Goal: Task Accomplishment & Management: Manage account settings

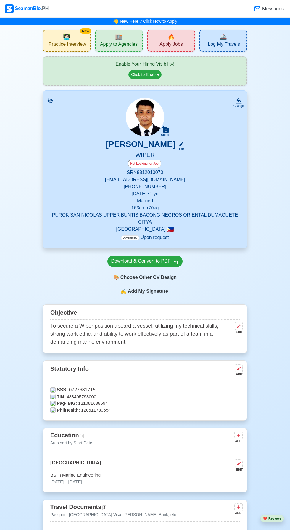
click at [218, 163] on div "Not Looking for Job" at bounding box center [144, 164] width 189 height 9
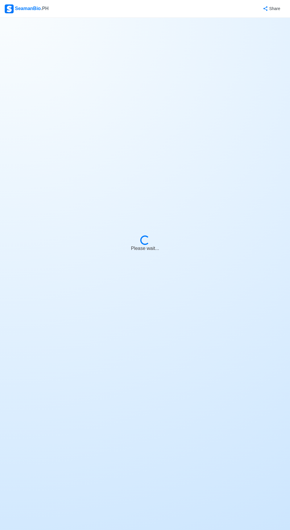
select select "Visible for Hiring"
select select "Married"
select select "PH"
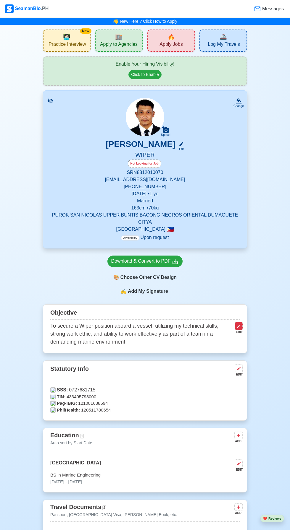
click at [238, 324] on icon at bounding box center [239, 326] width 4 height 4
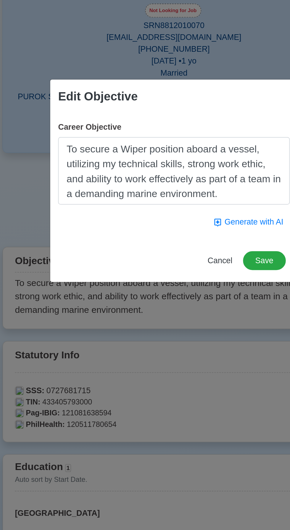
click at [183, 271] on textarea "To secure a Wiper position aboard a vessel, utilizing my technical skills, stro…" at bounding box center [145, 259] width 138 height 40
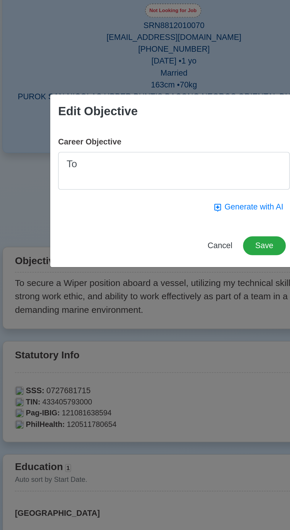
type textarea "T"
type textarea "To attain"
click at [174, 306] on span "Cancel" at bounding box center [172, 303] width 15 height 5
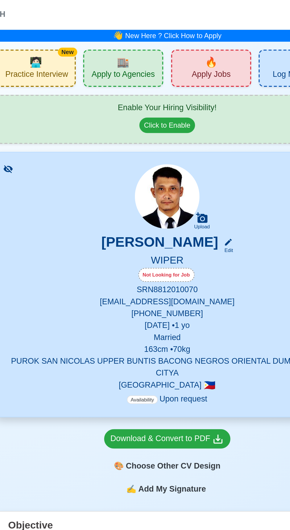
click at [207, 144] on div "[PERSON_NAME] Edit" at bounding box center [144, 145] width 189 height 12
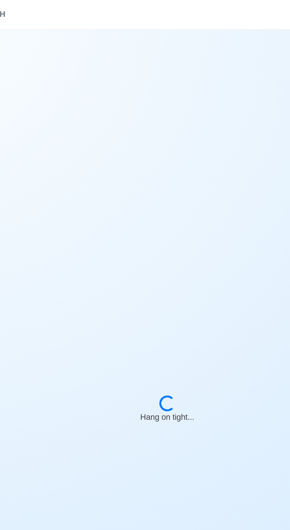
select select "Visible for Hiring"
select select "Married"
select select "PH"
